Goal: Browse casually

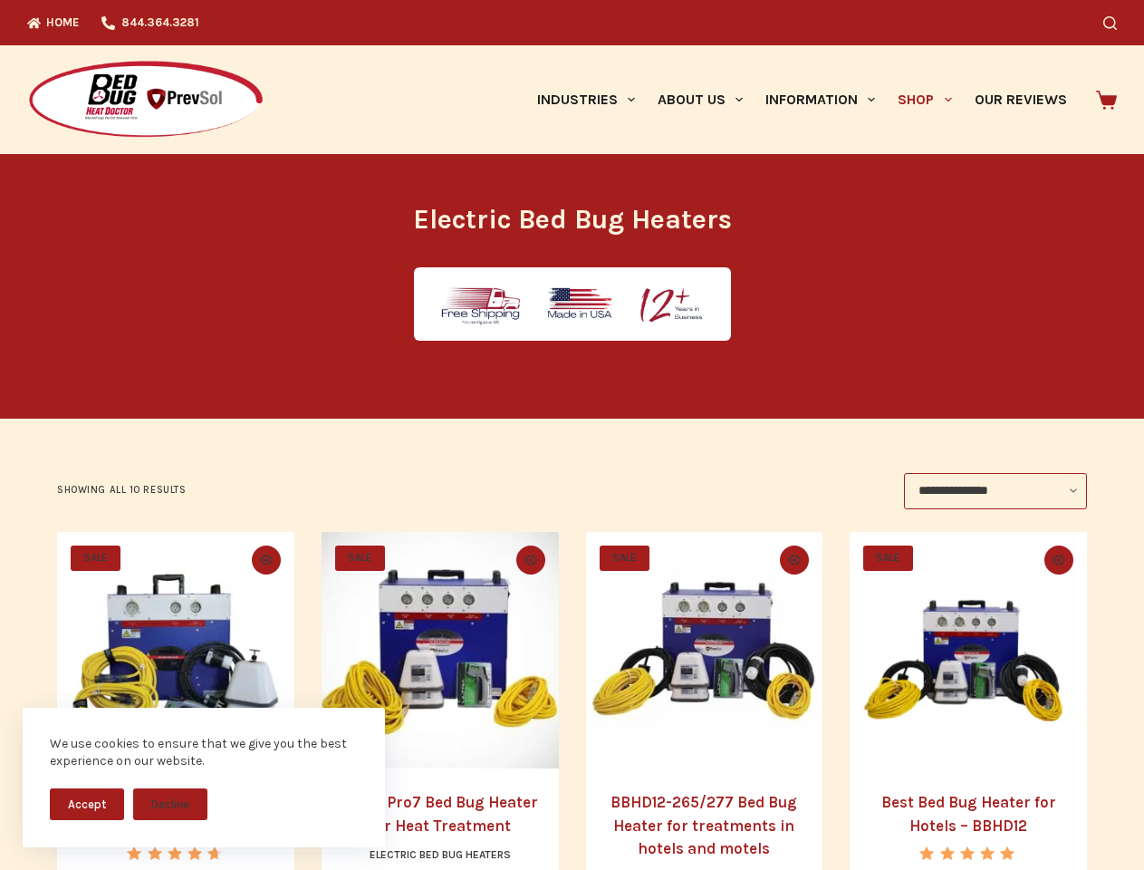
click at [87, 804] on button "Accept" at bounding box center [87, 804] width 74 height 32
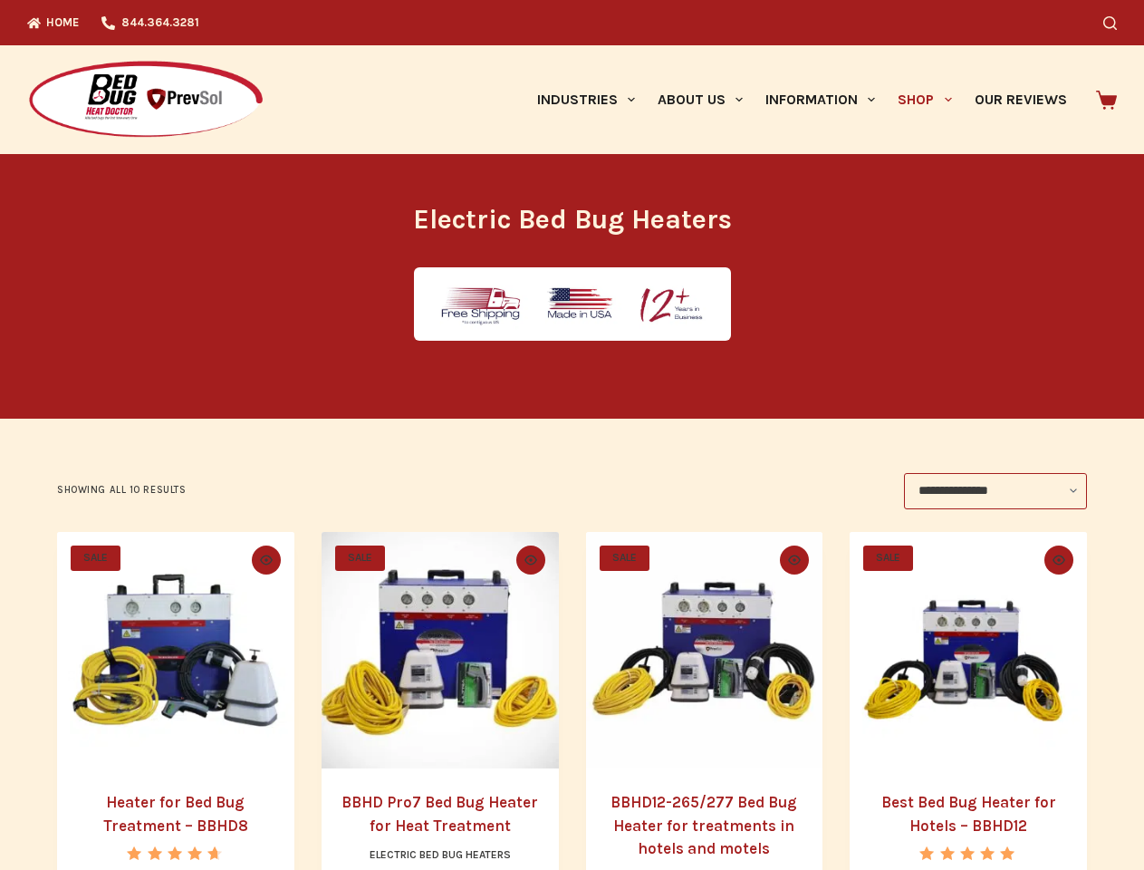
click at [170, 804] on button "Decline" at bounding box center [170, 818] width 74 height 32
click at [1117, 23] on icon "Search" at bounding box center [1111, 23] width 14 height 14
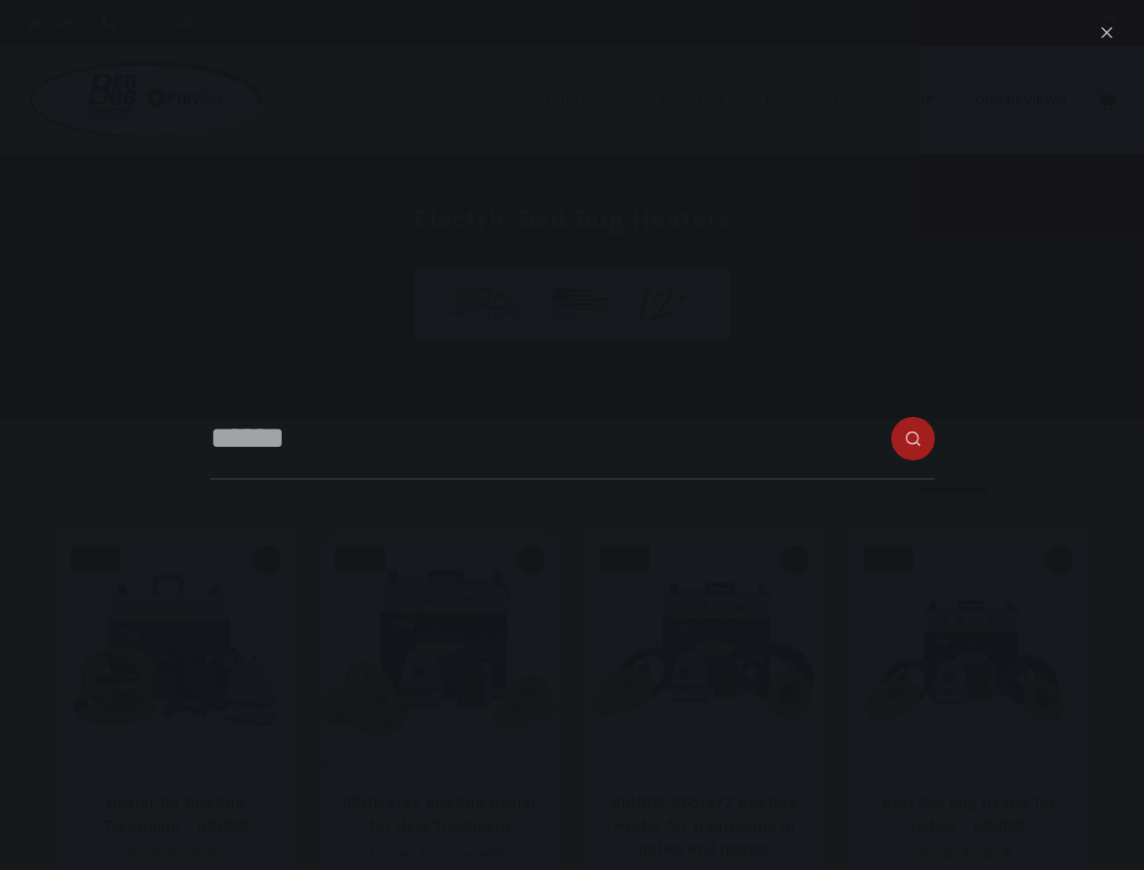
click at [593, 100] on link "Industries" at bounding box center [585, 99] width 121 height 109
click at [708, 100] on link "About Us" at bounding box center [700, 99] width 108 height 109
click at [828, 100] on link "Information" at bounding box center [821, 99] width 132 height 109
click at [932, 100] on link "Shop" at bounding box center [925, 99] width 76 height 109
click at [263, 560] on icon "Quick view toggle" at bounding box center [266, 559] width 13 height 10
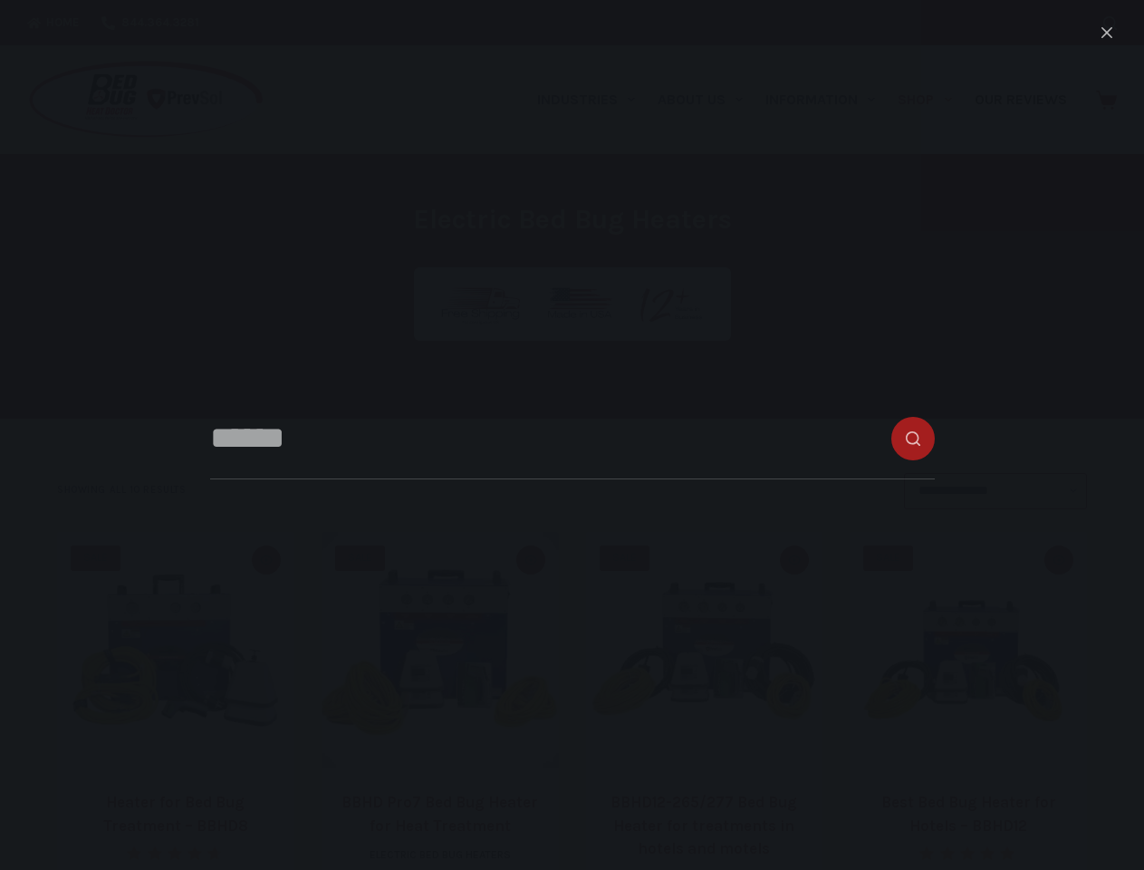
click at [531, 560] on icon "Quick view toggle" at bounding box center [531, 559] width 13 height 10
